Goal: Information Seeking & Learning: Check status

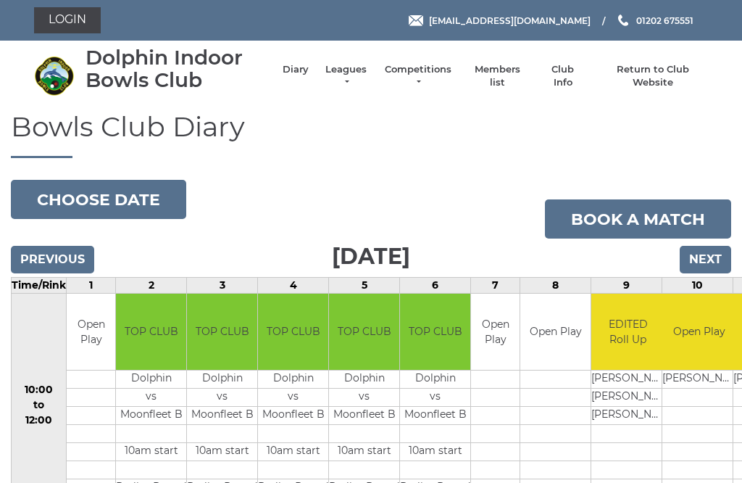
click at [358, 73] on link "Leagues" at bounding box center [346, 76] width 46 height 26
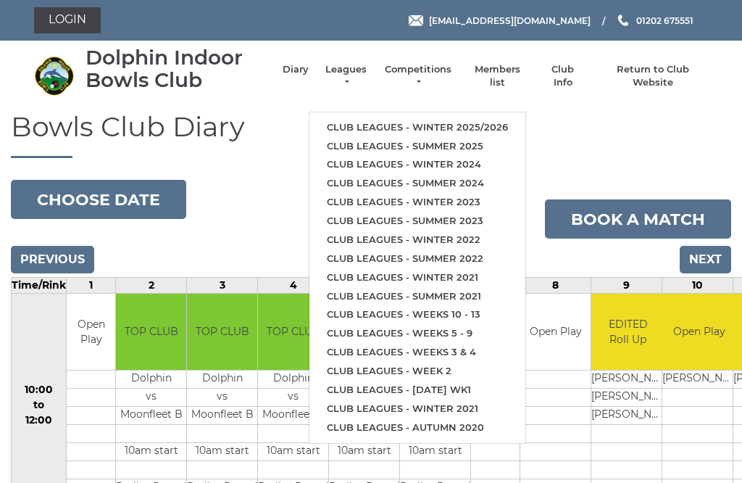
click at [502, 118] on link "Club leagues - Winter 2025/2026" at bounding box center [418, 127] width 216 height 19
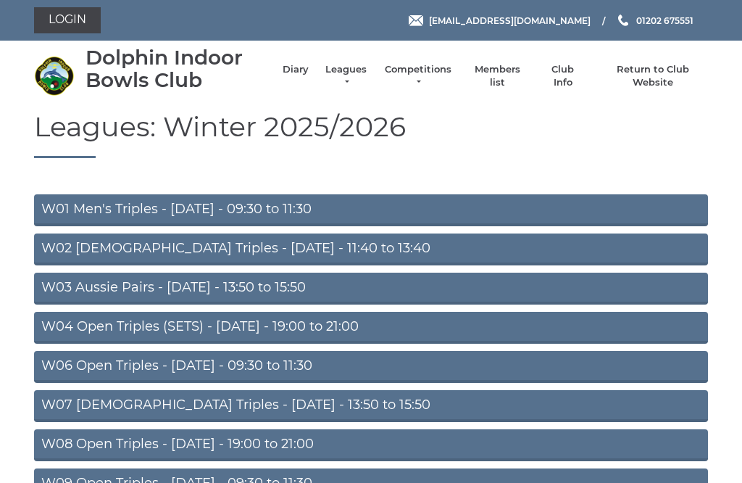
click at [315, 287] on link "W03 Aussie Pairs - [DATE] - 13:50 to 15:50" at bounding box center [371, 289] width 674 height 32
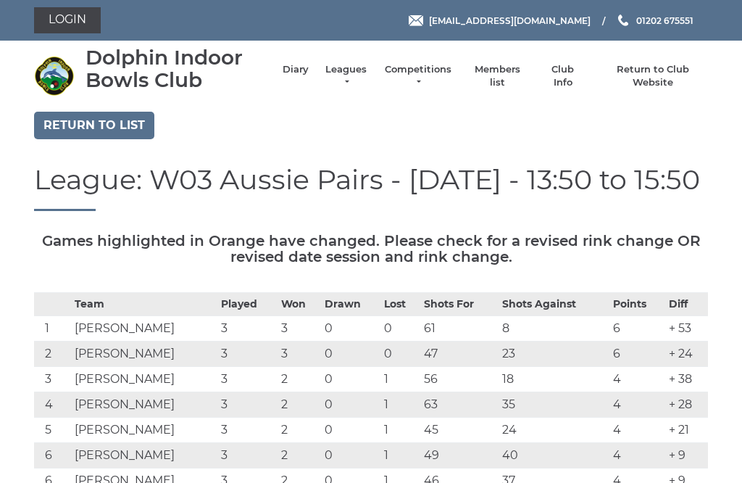
click at [107, 117] on link "Return to list" at bounding box center [94, 126] width 120 height 28
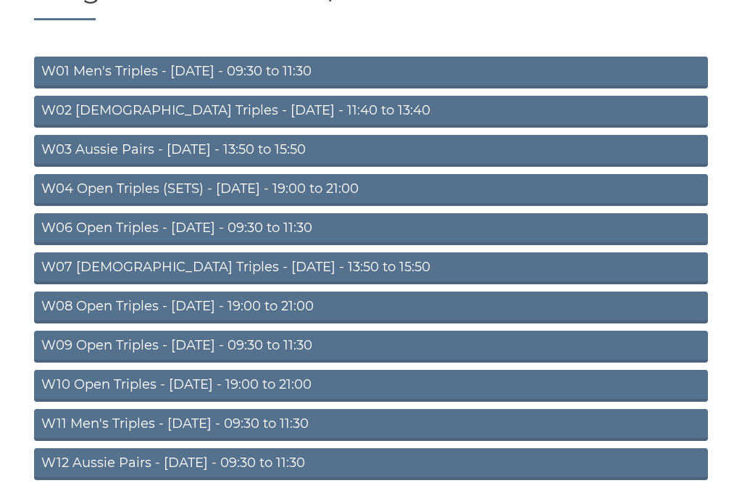
scroll to position [153, 0]
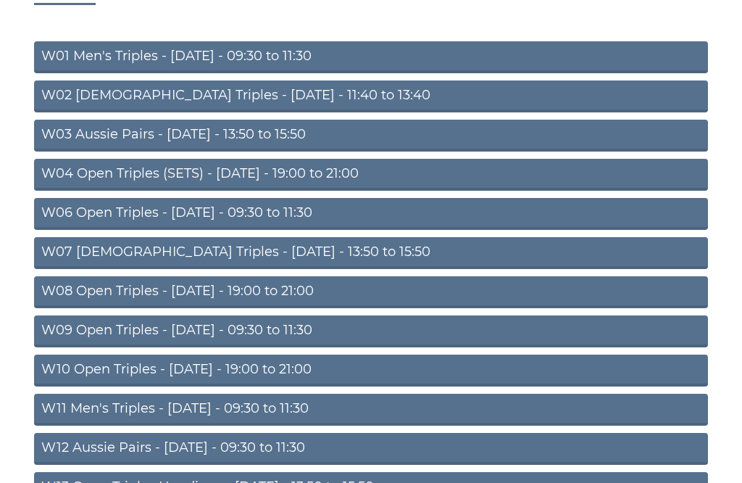
click at [299, 284] on link "W08 Open Triples - [DATE] - 19:00 to 21:00" at bounding box center [371, 292] width 674 height 32
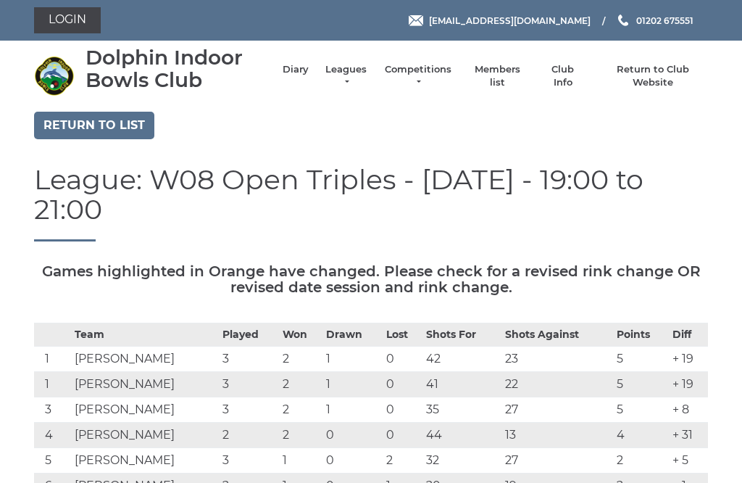
click at [99, 123] on link "Return to list" at bounding box center [94, 126] width 120 height 28
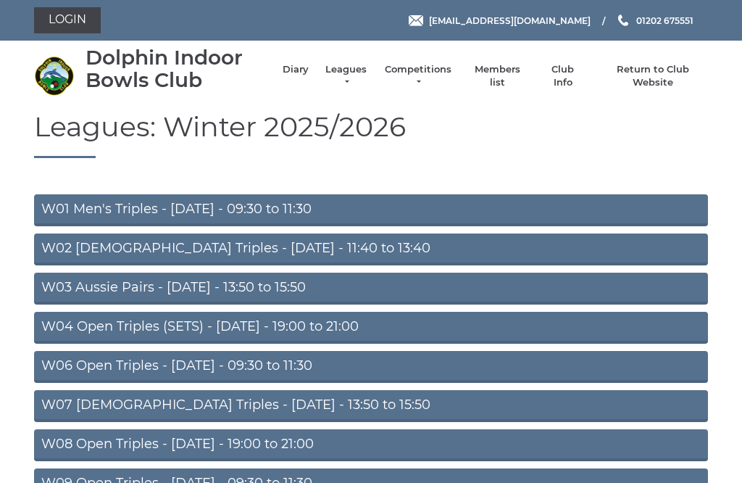
click at [342, 367] on link "W06 Open Triples - [DATE] - 09:30 to 11:30" at bounding box center [371, 367] width 674 height 32
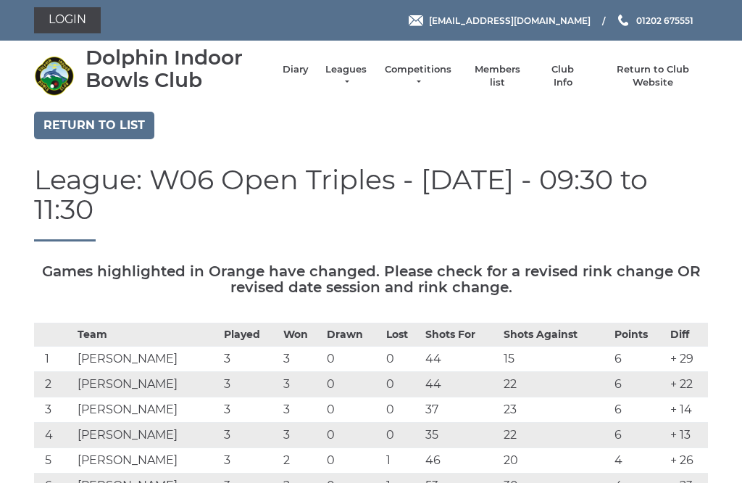
click at [108, 120] on link "Return to list" at bounding box center [94, 126] width 120 height 28
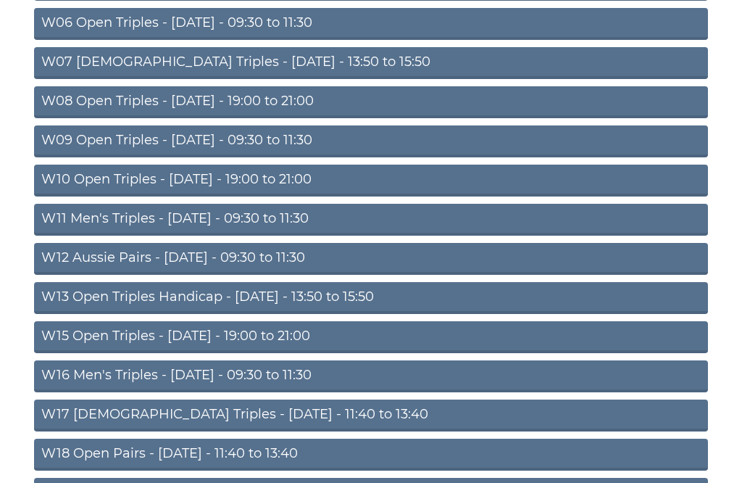
scroll to position [302, 0]
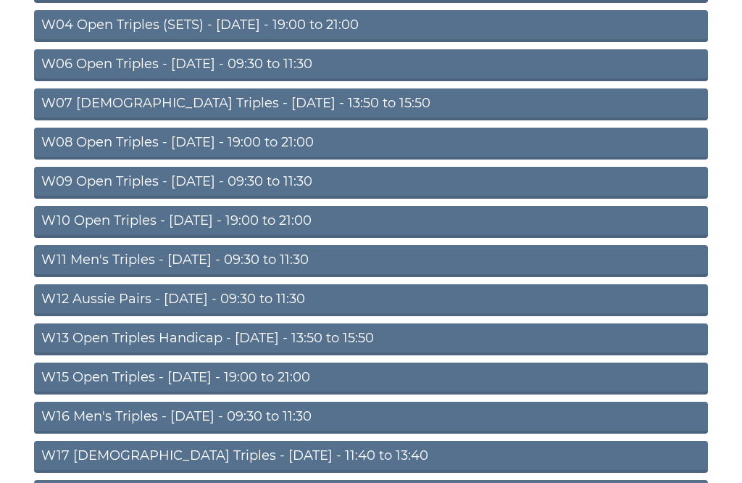
click at [293, 176] on link "W09 Open Triples - [DATE] - 09:30 to 11:30" at bounding box center [371, 183] width 674 height 32
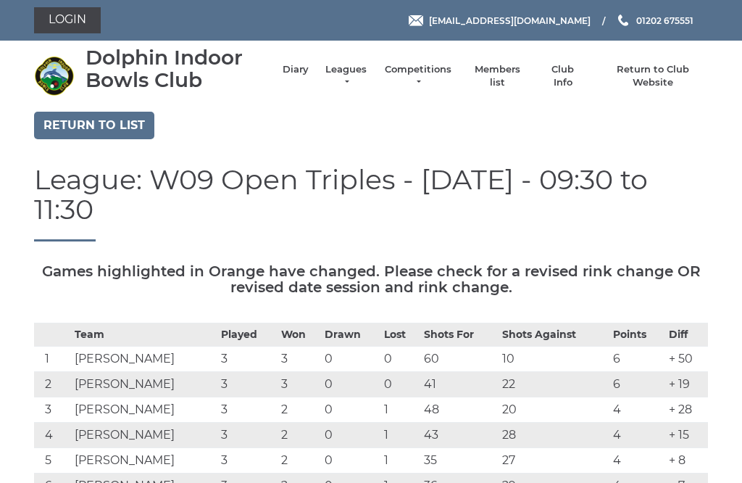
click at [103, 126] on link "Return to list" at bounding box center [94, 126] width 120 height 28
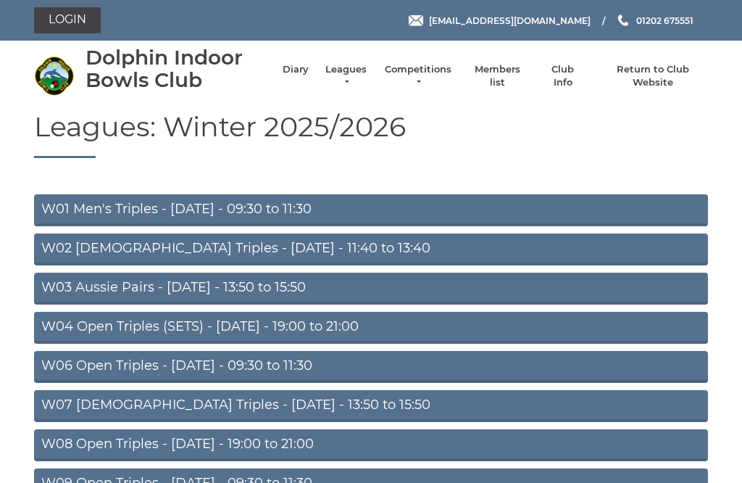
click at [283, 286] on link "W03 Aussie Pairs - [DATE] - 13:50 to 15:50" at bounding box center [371, 289] width 674 height 32
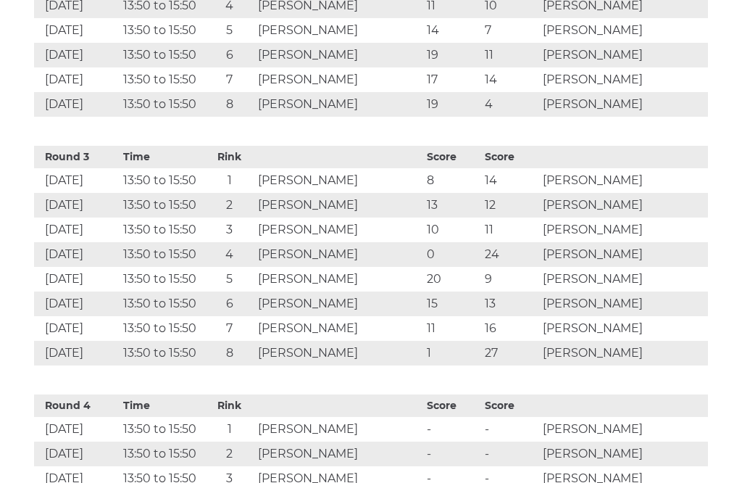
scroll to position [1212, 0]
